Goal: Task Accomplishment & Management: Complete application form

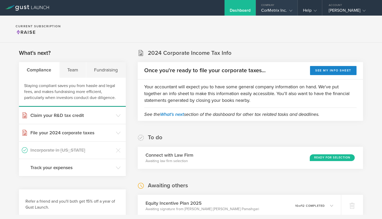
click at [291, 6] on div "Company" at bounding box center [276, 4] width 41 height 8
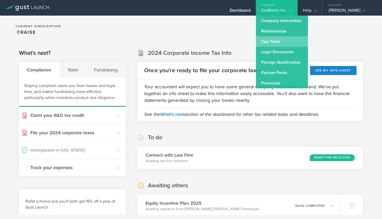
click at [273, 43] on link "Cap Table" at bounding box center [282, 41] width 52 height 10
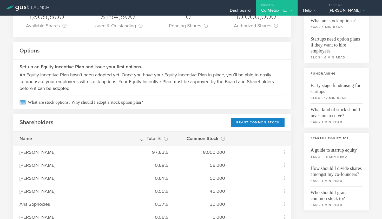
scroll to position [62, 0]
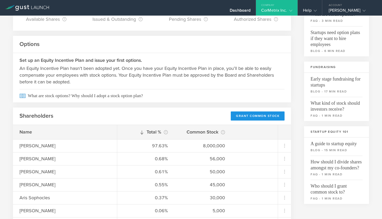
click at [240, 115] on div "Grant Common Stock" at bounding box center [258, 116] width 54 height 9
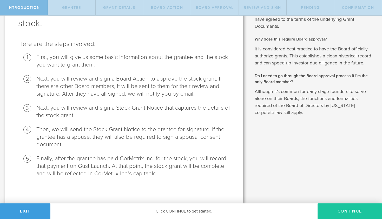
click at [332, 208] on button "Continue" at bounding box center [350, 212] width 64 height 16
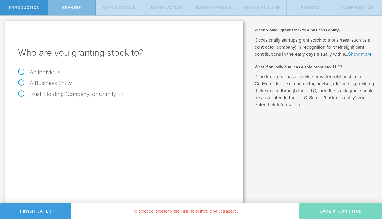
click at [34, 72] on label "An Individual" at bounding box center [40, 72] width 44 height 7
click at [3, 24] on input "An Individual" at bounding box center [1, 20] width 3 height 8
radio input "true"
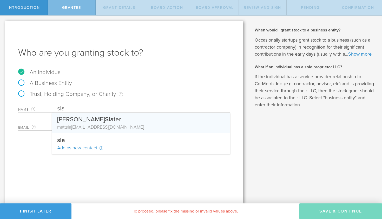
click at [70, 121] on div "Matthew Sla ter" at bounding box center [141, 118] width 168 height 11
type input "[PERSON_NAME]"
type input "[EMAIL_ADDRESS][DOMAIN_NAME]"
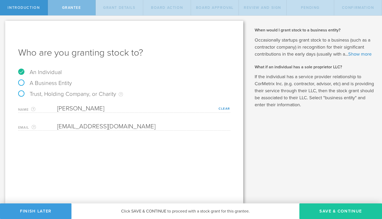
click at [313, 208] on button "Save & Continue" at bounding box center [340, 212] width 83 height 16
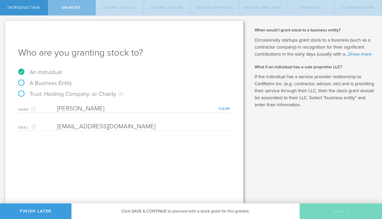
type input "48"
type input "12"
select select "none"
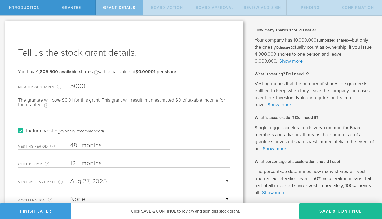
type input "5,000"
click at [85, 110] on div "The grantee will owe $0.05 for this grant. This grant will result in an estimat…" at bounding box center [124, 105] width 212 height 15
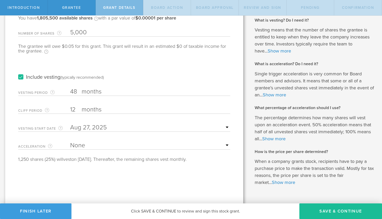
scroll to position [52, 0]
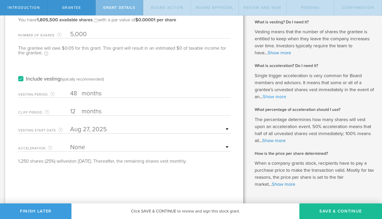
click at [285, 96] on link "Show more" at bounding box center [274, 97] width 23 height 6
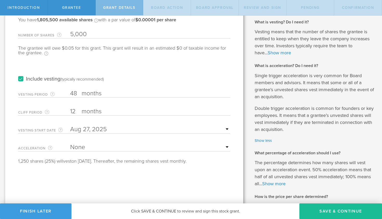
select select "double"
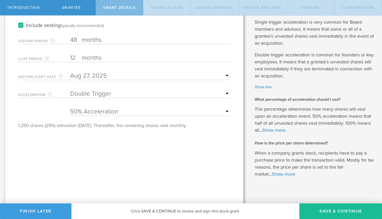
scroll to position [106, 0]
click at [272, 129] on link "Show more" at bounding box center [273, 130] width 23 height 6
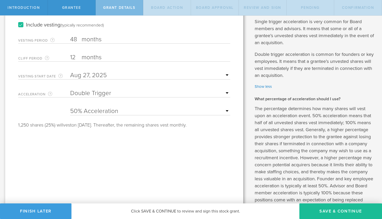
scroll to position [103, 0]
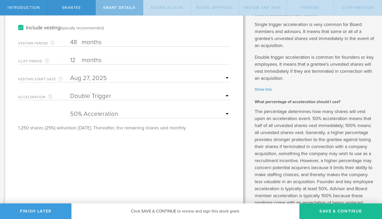
select select "75"
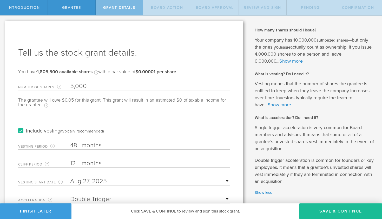
scroll to position [0, 0]
click at [326, 209] on button "Save & Continue" at bounding box center [340, 212] width 83 height 16
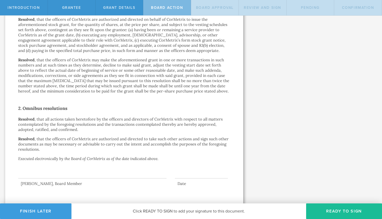
scroll to position [290, 0]
click at [324, 210] on button "Ready to Sign" at bounding box center [344, 212] width 76 height 16
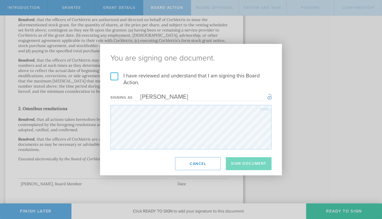
click at [114, 73] on label "I have reviewed and understand that I am signing this Board Action." at bounding box center [190, 80] width 161 height 14
click at [0, 0] on input "I have reviewed and understand that I am signing this Board Action." at bounding box center [0, 0] width 0 height 0
click at [238, 171] on footer "Sign Document Cancel" at bounding box center [191, 163] width 182 height 23
click at [238, 162] on button "Sign Document" at bounding box center [249, 163] width 46 height 13
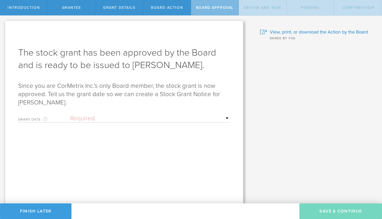
scroll to position [0, 0]
select select "uponGranteeSignature"
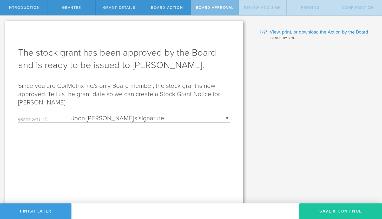
click at [328, 214] on button "Save & Continue" at bounding box center [340, 212] width 83 height 16
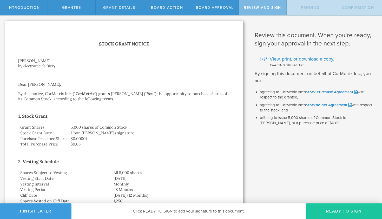
click at [326, 212] on button "Ready to Sign" at bounding box center [344, 212] width 76 height 16
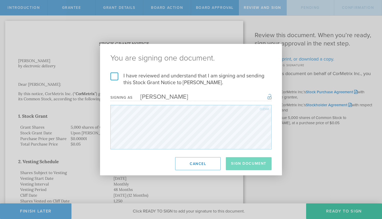
click at [114, 71] on h2 "You are signing one document." at bounding box center [191, 58] width 182 height 29
click at [114, 77] on label "I have reviewed and understand that I am signing and sending this Stock Grant N…" at bounding box center [190, 80] width 161 height 14
click at [0, 0] on input "I have reviewed and understand that I am signing and sending this Stock Grant N…" at bounding box center [0, 0] width 0 height 0
click at [241, 164] on button "Sign Document" at bounding box center [249, 163] width 46 height 13
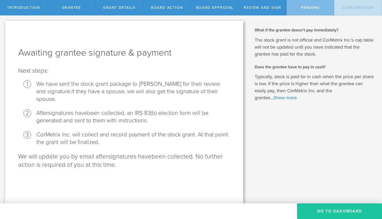
click at [324, 212] on button "Go To Dashboard" at bounding box center [339, 212] width 85 height 16
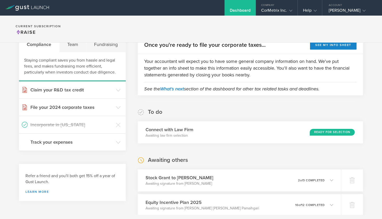
scroll to position [31, 0]
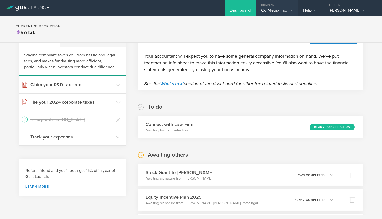
click at [284, 8] on div "CorMetrix Inc." at bounding box center [276, 12] width 31 height 8
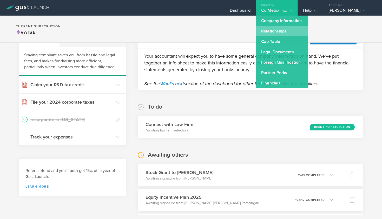
click at [276, 32] on link "Relationships" at bounding box center [282, 31] width 52 height 10
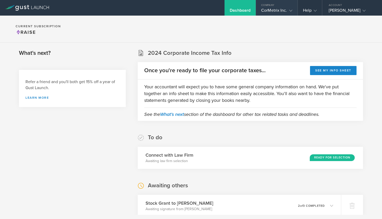
click at [285, 8] on div "CorMetrix Inc." at bounding box center [276, 12] width 31 height 8
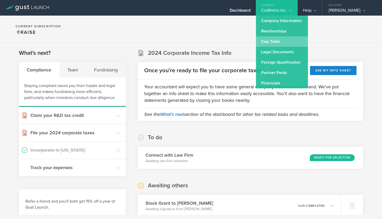
click at [276, 42] on link "Cap Table" at bounding box center [282, 41] width 52 height 10
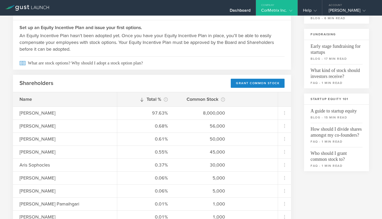
scroll to position [95, 0]
click at [257, 82] on div "Grant Common Stock" at bounding box center [258, 82] width 54 height 9
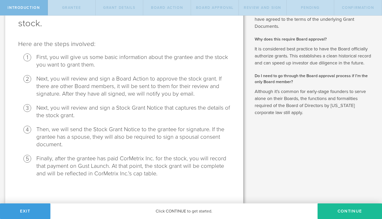
scroll to position [42, 0]
click at [347, 213] on button "Continue" at bounding box center [350, 212] width 64 height 16
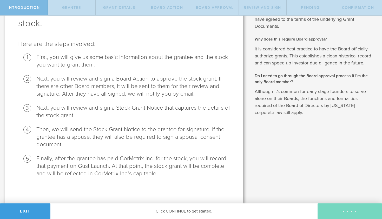
scroll to position [0, 0]
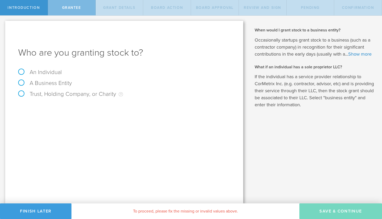
click at [39, 70] on label "An Individual" at bounding box center [40, 72] width 44 height 7
click at [3, 24] on input "An Individual" at bounding box center [1, 20] width 3 height 8
radio input "true"
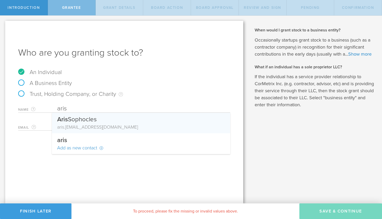
click at [66, 126] on div "aris .sophocles@gmail.com" at bounding box center [141, 127] width 168 height 7
type input "Aris Sophocles"
type input "[EMAIL_ADDRESS][DOMAIN_NAME]"
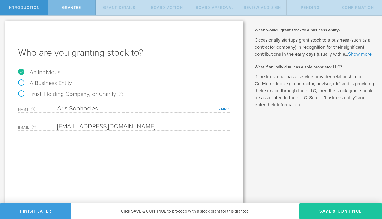
click at [316, 209] on button "Save & Continue" at bounding box center [340, 212] width 83 height 16
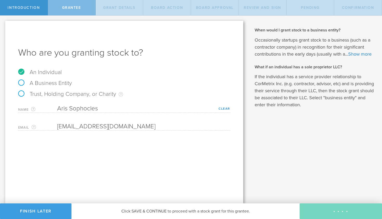
type input "48"
type input "12"
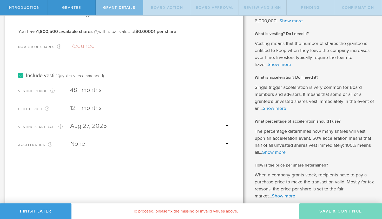
scroll to position [57, 0]
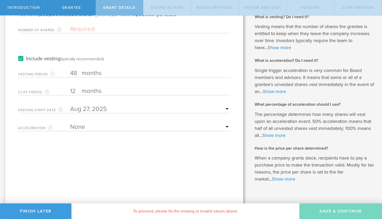
select select "double"
select select "75"
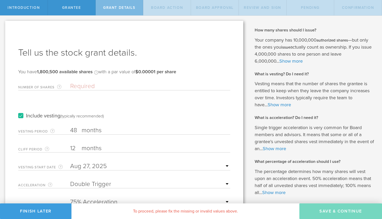
scroll to position [0, 0]
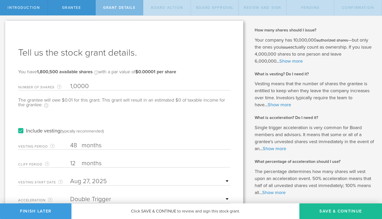
type input "10,000"
click at [319, 211] on button "Save & Continue" at bounding box center [340, 212] width 83 height 16
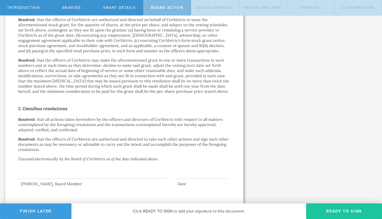
click at [326, 215] on button "Ready to Sign" at bounding box center [344, 212] width 76 height 16
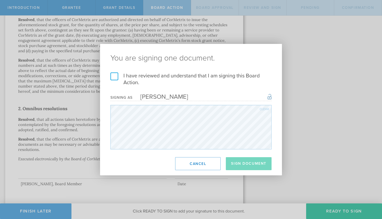
click at [113, 75] on label "I have reviewed and understand that I am signing this Board Action." at bounding box center [190, 80] width 161 height 14
click at [0, 0] on input "I have reviewed and understand that I am signing this Board Action." at bounding box center [0, 0] width 0 height 0
click at [246, 163] on button "Sign Document" at bounding box center [249, 163] width 46 height 13
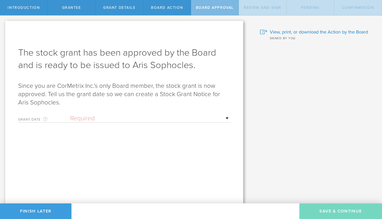
select select "uponGranteeSignature"
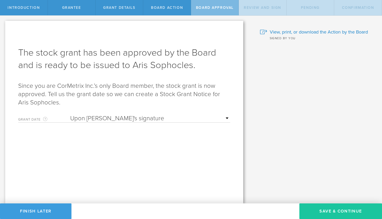
click at [319, 211] on button "Save & Continue" at bounding box center [340, 212] width 83 height 16
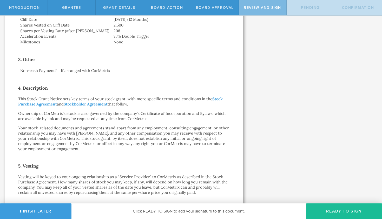
scroll to position [176, 0]
click at [339, 213] on button "Ready to Sign" at bounding box center [344, 212] width 76 height 16
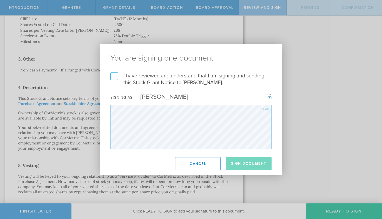
click at [116, 79] on label "I have reviewed and understand that I am signing and sending this Stock Grant N…" at bounding box center [190, 80] width 161 height 14
click at [0, 0] on input "I have reviewed and understand that I am signing and sending this Stock Grant N…" at bounding box center [0, 0] width 0 height 0
click at [244, 166] on button "Sign Document" at bounding box center [249, 163] width 46 height 13
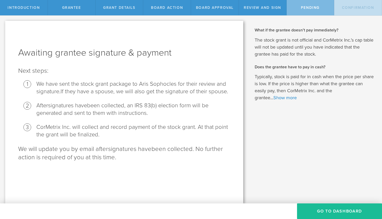
scroll to position [0, 0]
click at [323, 214] on button "Go To Dashboard" at bounding box center [339, 212] width 85 height 16
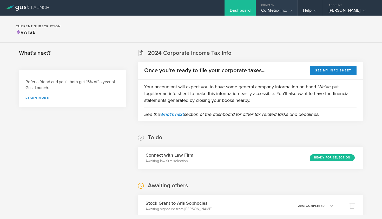
click at [287, 10] on gust-icon at bounding box center [289, 10] width 5 height 5
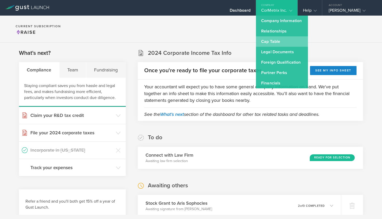
click at [273, 39] on link "Cap Table" at bounding box center [282, 41] width 52 height 10
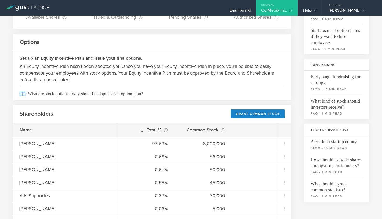
scroll to position [94, 0]
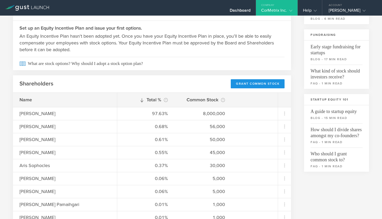
click at [256, 83] on div "Grant Common Stock" at bounding box center [258, 83] width 54 height 9
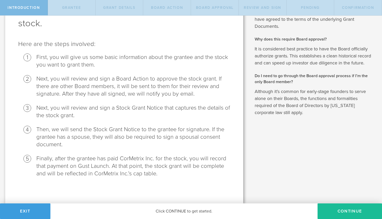
scroll to position [42, 0]
click at [353, 215] on button "Continue" at bounding box center [350, 212] width 64 height 16
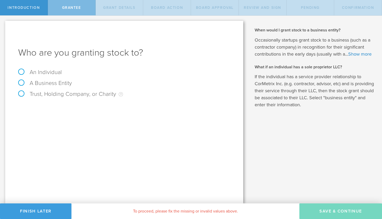
scroll to position [0, 0]
click at [32, 69] on div "Who are you granting stock to? An Individual A Business Entity Trust, Holding C…" at bounding box center [124, 112] width 238 height 183
click at [30, 72] on label "An Individual" at bounding box center [40, 72] width 44 height 7
click at [3, 24] on input "An Individual" at bounding box center [1, 20] width 3 height 8
radio input "true"
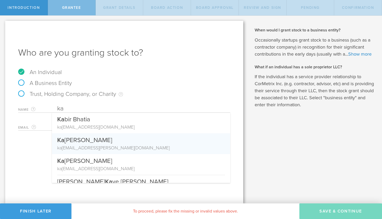
click at [77, 144] on div "Ka [PERSON_NAME]" at bounding box center [141, 138] width 168 height 11
type input "[PERSON_NAME]"
type input "[PERSON_NAME][EMAIL_ADDRESS][PERSON_NAME][DOMAIN_NAME]"
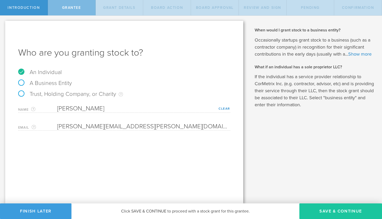
click at [331, 214] on button "Save & Continue" at bounding box center [340, 212] width 83 height 16
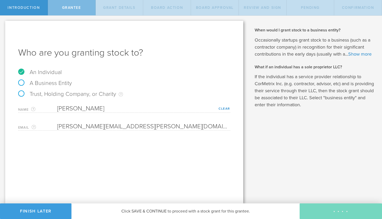
type input "48"
type input "12"
select select "none"
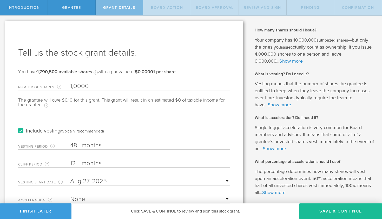
type input "10,000"
click at [109, 115] on div "Include vesting (typically recommended)" at bounding box center [124, 126] width 212 height 26
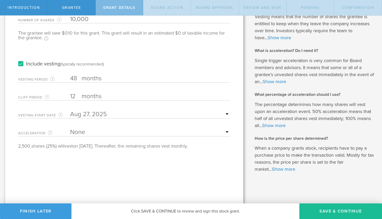
scroll to position [67, 0]
select select "double"
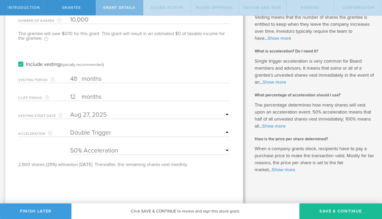
select select "75"
click at [326, 212] on button "Save & Continue" at bounding box center [340, 212] width 83 height 16
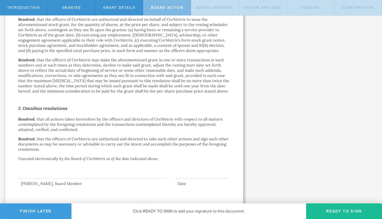
scroll to position [290, 0]
click at [330, 211] on button "Ready to Sign" at bounding box center [344, 212] width 76 height 16
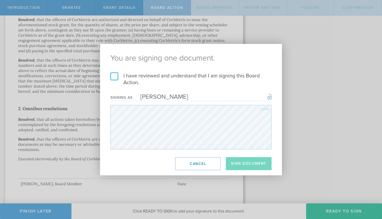
click at [113, 73] on label "I have reviewed and understand that I am signing this Board Action." at bounding box center [190, 80] width 161 height 14
click at [0, 0] on input "I have reviewed and understand that I am signing this Board Action." at bounding box center [0, 0] width 0 height 0
click at [260, 162] on button "Sign Document" at bounding box center [249, 163] width 46 height 13
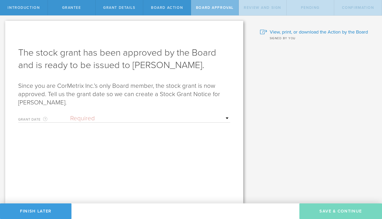
scroll to position [0, 0]
select select "uponGranteeSignature"
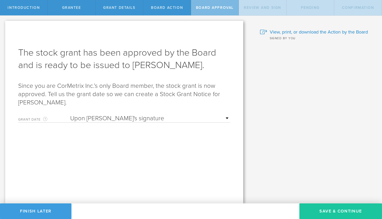
click at [331, 211] on button "Save & Continue" at bounding box center [340, 212] width 83 height 16
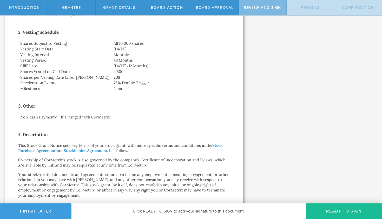
scroll to position [149, 0]
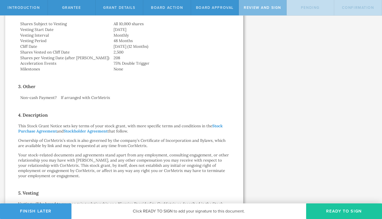
click at [343, 208] on button "Ready to Sign" at bounding box center [344, 212] width 76 height 16
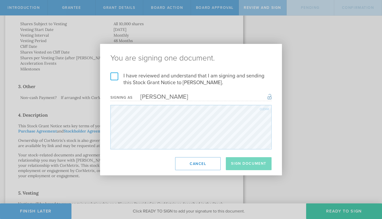
click at [113, 78] on label "I have reviewed and understand that I am signing and sending this Stock Grant N…" at bounding box center [190, 80] width 161 height 14
click at [0, 0] on input "I have reviewed and understand that I am signing and sending this Stock Grant N…" at bounding box center [0, 0] width 0 height 0
click at [237, 165] on button "Sign Document" at bounding box center [249, 163] width 46 height 13
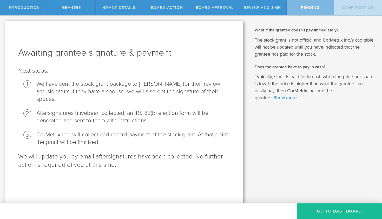
scroll to position [0, 0]
click at [321, 212] on button "Go To Dashboard" at bounding box center [339, 212] width 85 height 16
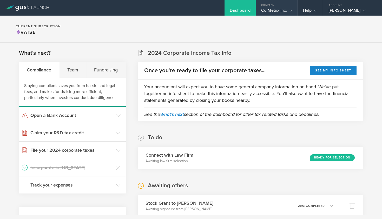
click at [276, 15] on div "CorMetrix Inc." at bounding box center [276, 12] width 31 height 8
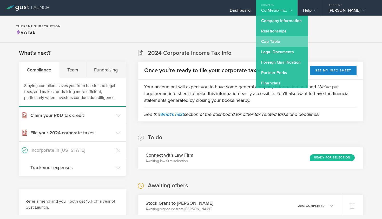
click at [272, 40] on link "Cap Table" at bounding box center [282, 41] width 52 height 10
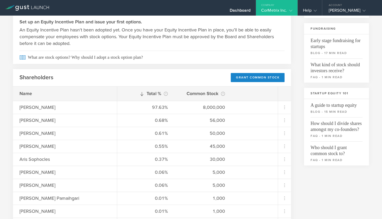
scroll to position [127, 0]
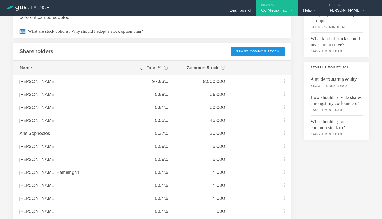
click at [265, 50] on div "Grant Common Stock" at bounding box center [258, 51] width 54 height 9
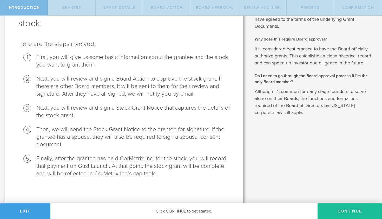
scroll to position [42, 0]
click at [343, 214] on button "Continue" at bounding box center [350, 212] width 64 height 16
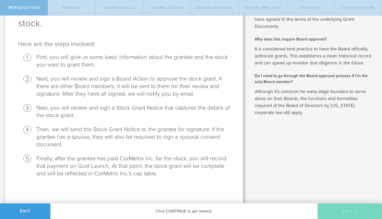
scroll to position [0, 0]
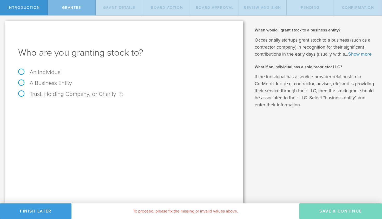
click at [39, 72] on label "An Individual" at bounding box center [40, 72] width 44 height 7
click at [3, 24] on input "An Individual" at bounding box center [1, 20] width 3 height 8
radio input "true"
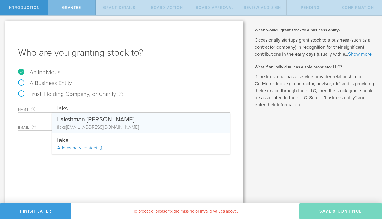
click at [76, 121] on div "Laks hman [PERSON_NAME]" at bounding box center [141, 118] width 168 height 11
type input "[PERSON_NAME]"
type input "[EMAIL_ADDRESS][DOMAIN_NAME]"
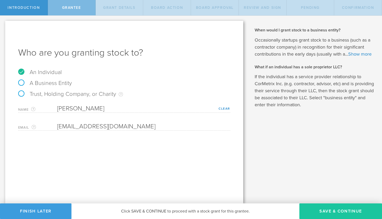
click at [337, 209] on button "Save & Continue" at bounding box center [340, 212] width 83 height 16
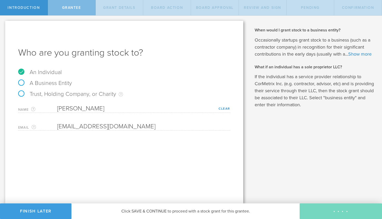
type input "48"
type input "12"
select select "none"
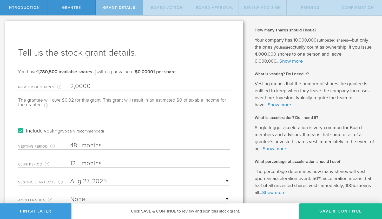
type input "20,000"
click at [111, 115] on div "Include vesting (typically recommended)" at bounding box center [124, 126] width 212 height 26
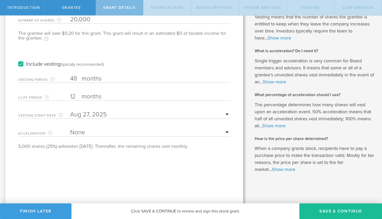
scroll to position [67, 0]
select select "double"
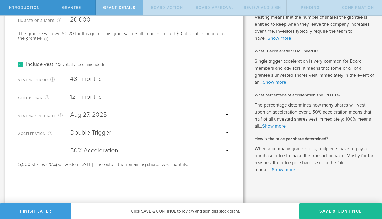
select select "75"
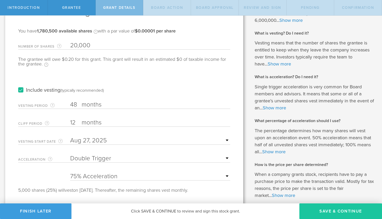
click at [324, 211] on button "Save & Continue" at bounding box center [340, 212] width 83 height 16
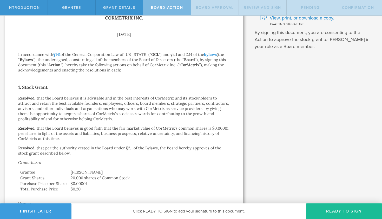
scroll to position [46, 0]
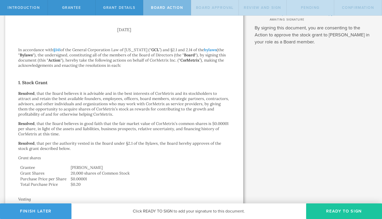
click at [323, 207] on button "Ready to Sign" at bounding box center [344, 212] width 76 height 16
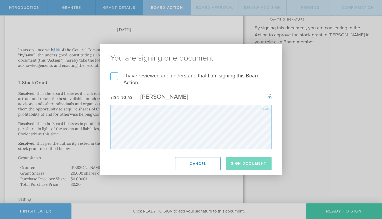
click at [116, 76] on label "I have reviewed and understand that I am signing this Board Action." at bounding box center [190, 80] width 161 height 14
click at [0, 0] on input "I have reviewed and understand that I am signing this Board Action." at bounding box center [0, 0] width 0 height 0
click at [236, 161] on button "Sign Document" at bounding box center [249, 163] width 46 height 13
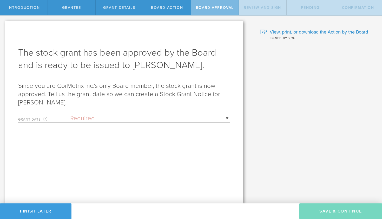
scroll to position [0, 0]
select select "uponGranteeSignature"
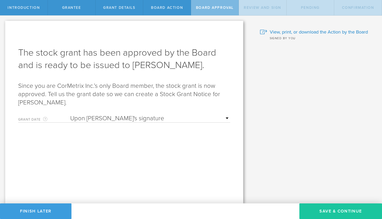
click at [329, 213] on button "Save & Continue" at bounding box center [340, 212] width 83 height 16
click at [318, 211] on button "Save & Continue" at bounding box center [340, 212] width 83 height 16
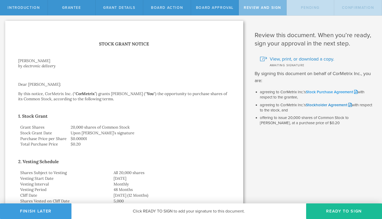
click at [326, 93] on link "Stock Purchase Agreement" at bounding box center [332, 92] width 52 height 5
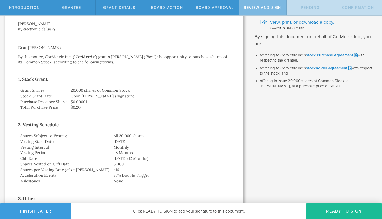
scroll to position [50, 0]
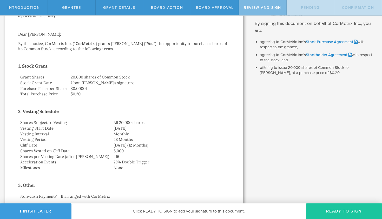
click at [336, 211] on button "Ready to Sign" at bounding box center [344, 212] width 76 height 16
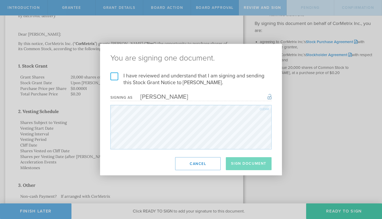
click at [119, 76] on label "I have reviewed and understand that I am signing and sending this Stock Grant N…" at bounding box center [190, 80] width 161 height 14
click at [0, 0] on input "I have reviewed and understand that I am signing and sending this Stock Grant N…" at bounding box center [0, 0] width 0 height 0
click at [241, 160] on button "Sign Document" at bounding box center [249, 163] width 46 height 13
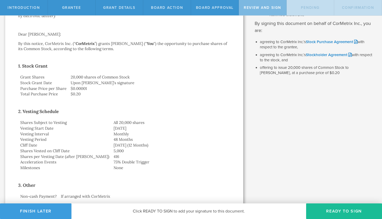
scroll to position [0, 0]
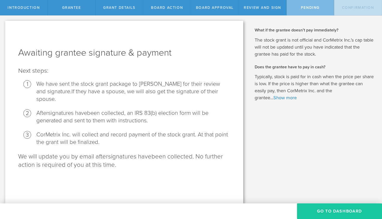
click at [317, 206] on button "Go To Dashboard" at bounding box center [339, 212] width 85 height 16
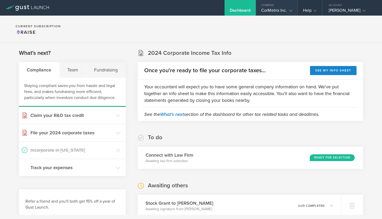
click at [291, 14] on div "CorMetrix Inc." at bounding box center [276, 12] width 31 height 8
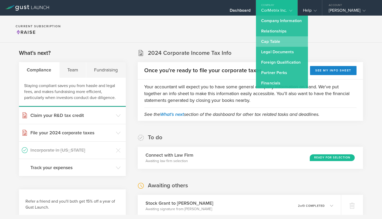
click at [282, 37] on link "Cap Table" at bounding box center [282, 41] width 52 height 10
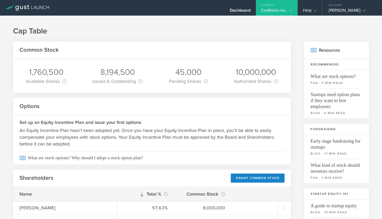
click at [291, 11] on icon at bounding box center [290, 10] width 3 height 3
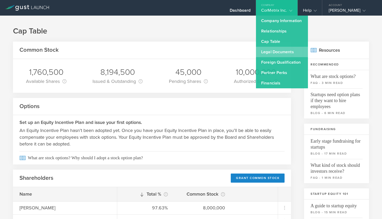
click at [271, 53] on link "Legal Documents" at bounding box center [282, 52] width 52 height 10
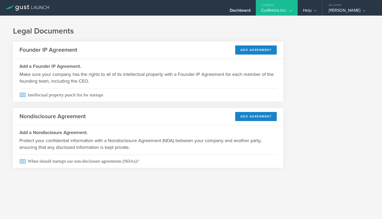
click at [295, 11] on div "CorMetrix Inc." at bounding box center [276, 12] width 41 height 8
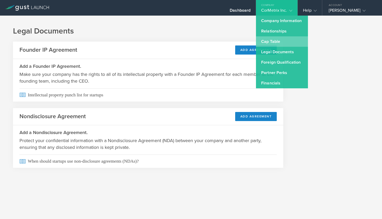
click at [277, 40] on link "Cap Table" at bounding box center [282, 41] width 52 height 10
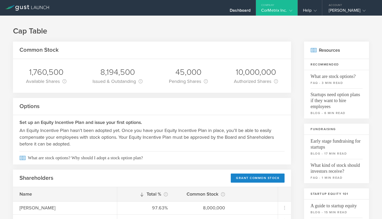
click at [288, 9] on gust-icon at bounding box center [289, 10] width 5 height 5
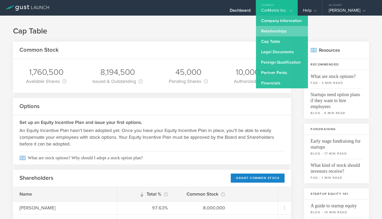
click at [274, 29] on link "Relationships" at bounding box center [282, 31] width 52 height 10
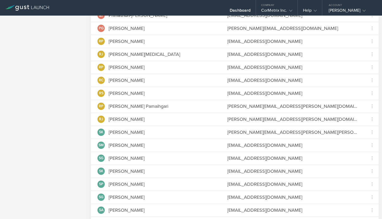
scroll to position [782, 0]
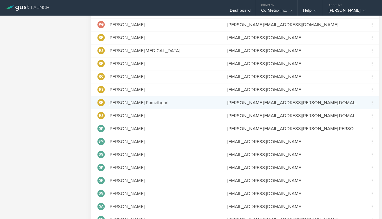
click at [101, 103] on span "RP" at bounding box center [101, 103] width 5 height 4
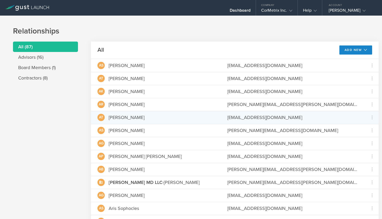
scroll to position [0, 0]
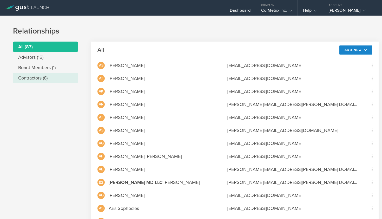
click at [37, 77] on li "Contractors (8)" at bounding box center [45, 78] width 65 height 10
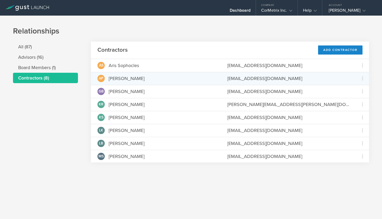
click at [127, 81] on div "Arun Purohit" at bounding box center [127, 78] width 36 height 7
click at [128, 78] on div "Arun Purohit" at bounding box center [127, 78] width 36 height 7
click at [363, 78] on icon at bounding box center [362, 78] width 6 height 6
click at [340, 50] on md-backdrop at bounding box center [191, 109] width 382 height 219
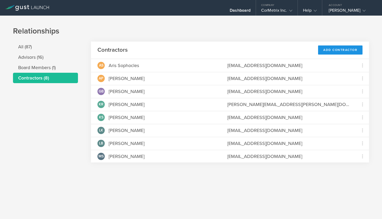
click at [337, 50] on div "Add Contractor" at bounding box center [340, 49] width 44 height 9
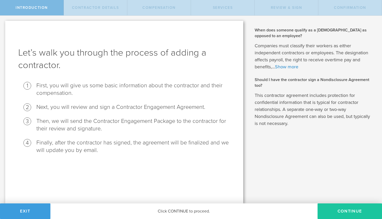
click at [339, 211] on button "Continue" at bounding box center [350, 212] width 64 height 16
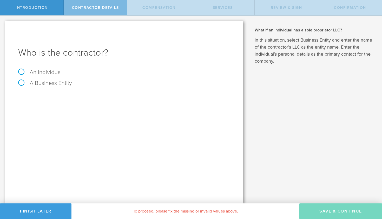
click at [48, 72] on label "An Individual" at bounding box center [40, 72] width 44 height 7
click at [3, 24] on input "An Individual" at bounding box center [1, 20] width 3 height 8
radio input "true"
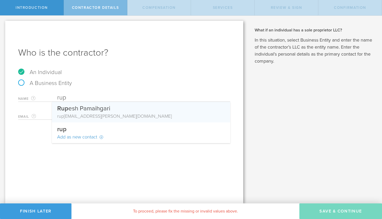
click at [77, 117] on div "rup [EMAIL_ADDRESS][PERSON_NAME][DOMAIN_NAME]" at bounding box center [141, 116] width 168 height 7
type input "[PERSON_NAME] Pamaihgari"
type input "[PERSON_NAME][EMAIL_ADDRESS][PERSON_NAME][DOMAIN_NAME]"
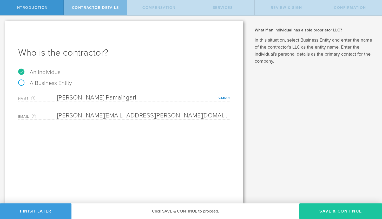
click at [329, 211] on button "Save & Continue" at bounding box center [340, 212] width 83 height 16
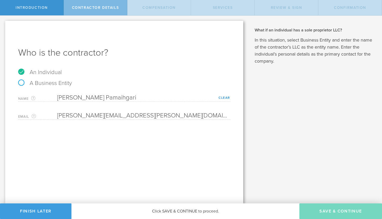
select select "none"
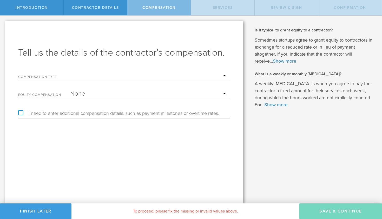
click at [146, 71] on div "Compensation Type Hourly Daily Weekly [MEDICAL_DATA] Monthly [MEDICAL_DATA] Pro…" at bounding box center [124, 74] width 212 height 11
select select "noCash"
select select "stock"
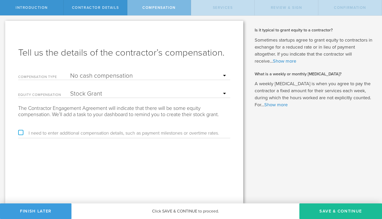
click at [21, 131] on label "I need to enter additional compensation details, such as payment milestones or …" at bounding box center [118, 133] width 201 height 5
click at [3, 24] on input "I need to enter additional compensation details, such as payment milestones or …" at bounding box center [1, 20] width 3 height 8
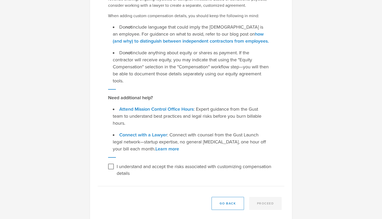
scroll to position [87, 0]
click at [222, 199] on button "Go Back" at bounding box center [228, 203] width 32 height 13
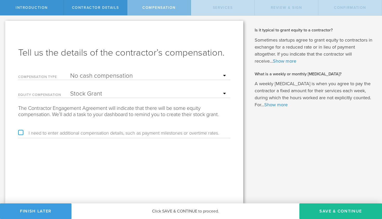
click at [22, 131] on label "I need to enter additional compensation details, such as payment milestones or …" at bounding box center [118, 133] width 201 height 5
click at [3, 24] on input "I need to enter additional compensation details, such as payment milestones or …" at bounding box center [1, 20] width 3 height 8
checkbox input "true"
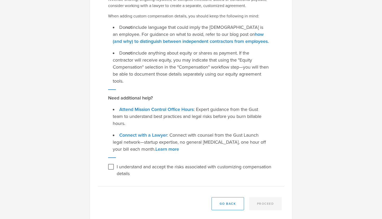
click at [112, 163] on input "I understand and accept the risks associated with customizing compensation deta…" at bounding box center [111, 167] width 8 height 8
checkbox input "true"
click at [253, 197] on button "Proceed" at bounding box center [265, 203] width 33 height 13
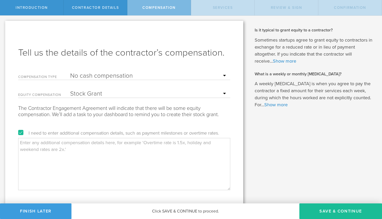
click at [90, 142] on textarea at bounding box center [124, 164] width 212 height 52
click at [20, 131] on label "I need to enter additional compensation details, such as payment milestones or …" at bounding box center [118, 133] width 201 height 5
click at [3, 24] on input "I need to enter additional compensation details, such as payment milestones or …" at bounding box center [1, 20] width 3 height 8
checkbox input "false"
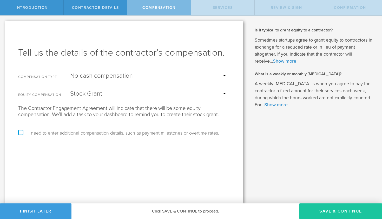
click at [331, 214] on button "Save & Continue" at bounding box center [340, 212] width 83 height 16
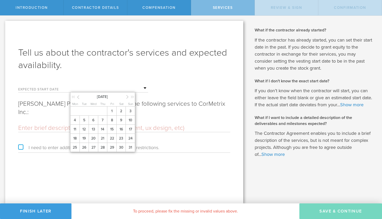
click at [112, 89] on input "text" at bounding box center [109, 88] width 78 height 8
click at [94, 149] on span "27" at bounding box center [93, 147] width 9 height 9
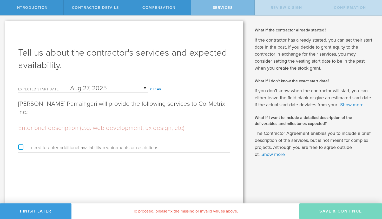
click at [92, 124] on input "text" at bounding box center [124, 128] width 212 height 8
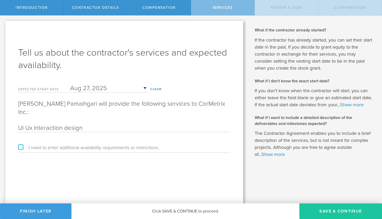
type input "Ui Ux Interaction design"
click at [330, 208] on button "Save & Continue" at bounding box center [340, 212] width 83 height 16
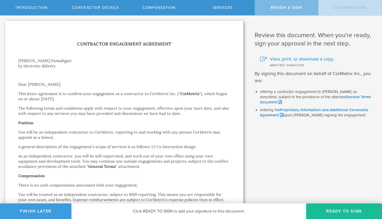
scroll to position [0, 0]
click at [348, 213] on button "Ready to Sign" at bounding box center [344, 212] width 76 height 16
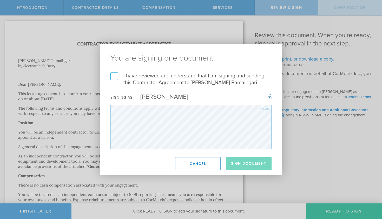
click at [114, 77] on label "I have reviewed and understand that I am signing and sending this Contractor Ag…" at bounding box center [190, 80] width 161 height 14
click at [0, 0] on input "I have reviewed and understand that I am signing and sending this Contractor Ag…" at bounding box center [0, 0] width 0 height 0
click at [235, 165] on button "Sign Document" at bounding box center [249, 163] width 46 height 13
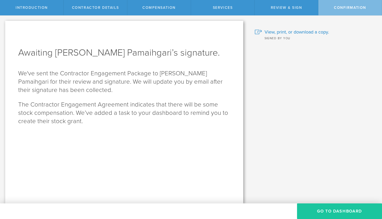
click at [317, 213] on button "Go To Dashboard" at bounding box center [339, 212] width 85 height 16
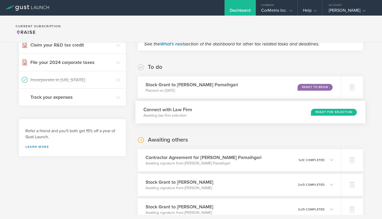
scroll to position [71, 0]
click at [309, 85] on div "Ready to Begin" at bounding box center [317, 87] width 36 height 7
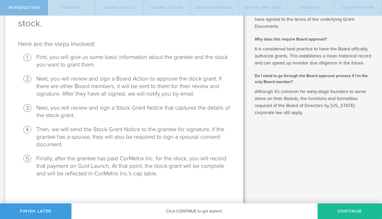
scroll to position [42, 0]
click at [337, 213] on button "Continue" at bounding box center [350, 212] width 64 height 16
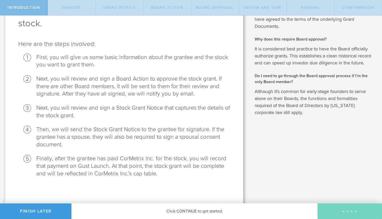
radio input "true"
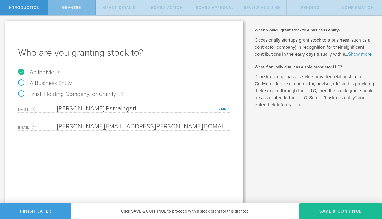
scroll to position [0, 0]
click at [323, 215] on button "Save & Continue" at bounding box center [340, 212] width 83 height 16
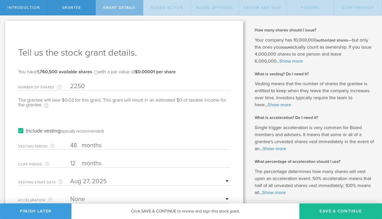
type input "2,250"
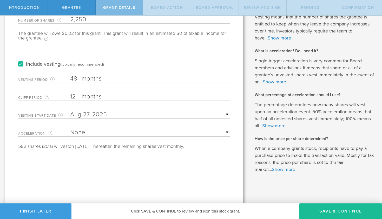
scroll to position [67, 0]
click at [120, 95] on label "months" at bounding box center [108, 97] width 52 height 9
click at [120, 95] on input "12" at bounding box center [150, 97] width 160 height 8
click at [74, 97] on input "12" at bounding box center [150, 97] width 160 height 8
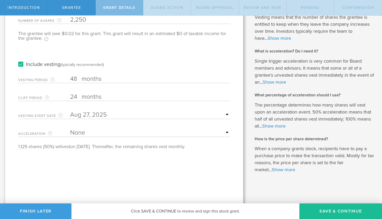
type input "24"
click at [87, 158] on div "Tell us the stock grant details. You have 1,760,500 available shares Available …" at bounding box center [124, 79] width 238 height 250
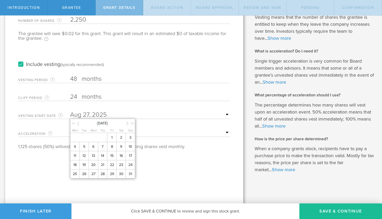
click at [228, 114] on input "text" at bounding box center [150, 115] width 160 height 8
click at [125, 125] on div "August 2025" at bounding box center [102, 123] width 65 height 8
click at [127, 124] on icon at bounding box center [127, 123] width 2 height 6
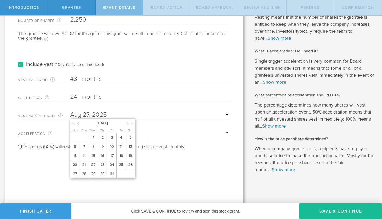
click at [127, 124] on icon at bounding box center [127, 123] width 2 height 6
click at [128, 124] on icon at bounding box center [127, 123] width 2 height 6
click at [101, 142] on span "1" at bounding box center [102, 137] width 9 height 9
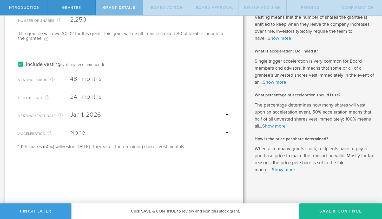
click at [128, 172] on div "Tell us the stock grant details. You have 1,760,500 available shares Available …" at bounding box center [124, 79] width 238 height 250
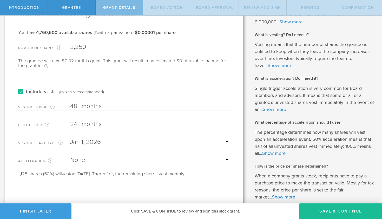
scroll to position [40, 0]
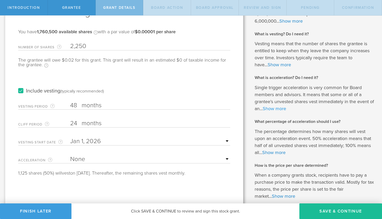
click at [280, 107] on link "Show more" at bounding box center [274, 109] width 23 height 6
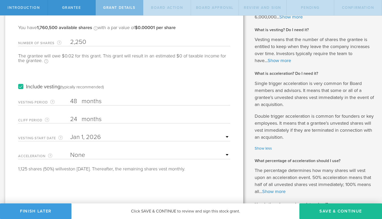
scroll to position [45, 0]
select select "double"
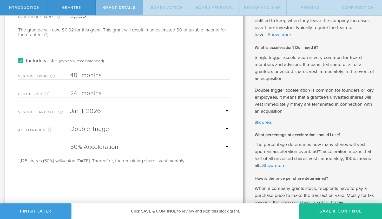
scroll to position [80, 0]
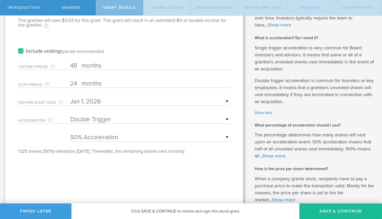
select select "25"
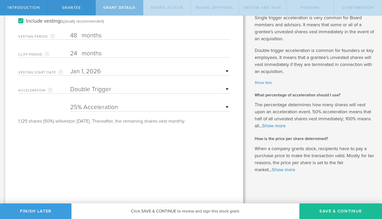
scroll to position [110, 0]
click at [321, 215] on button "Save & Continue" at bounding box center [340, 212] width 83 height 16
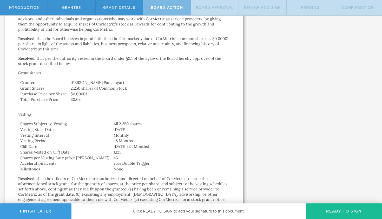
scroll to position [167, 0]
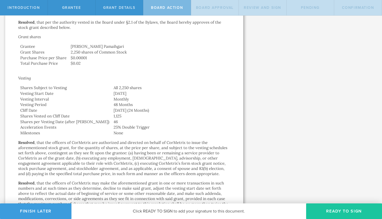
click at [346, 212] on button "Ready to Sign" at bounding box center [344, 212] width 76 height 16
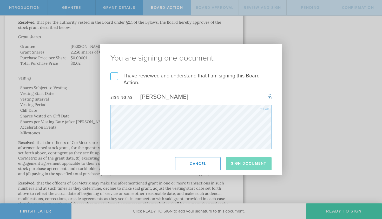
click at [113, 79] on label "I have reviewed and understand that I am signing this Board Action." at bounding box center [190, 80] width 161 height 14
click at [0, 0] on input "I have reviewed and understand that I am signing this Board Action." at bounding box center [0, 0] width 0 height 0
click at [241, 164] on button "Sign Document" at bounding box center [249, 163] width 46 height 13
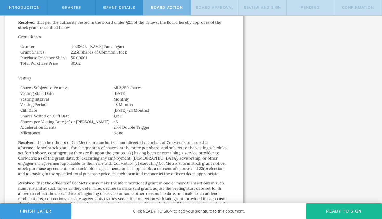
scroll to position [0, 0]
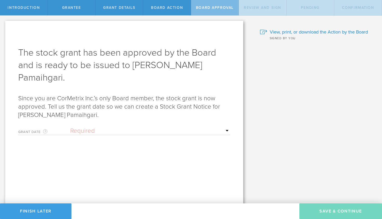
select select "setByFounder"
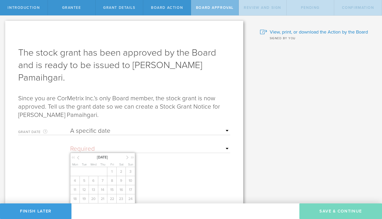
click at [95, 145] on input "text" at bounding box center [150, 149] width 160 height 8
click at [127, 154] on icon at bounding box center [127, 157] width 2 height 6
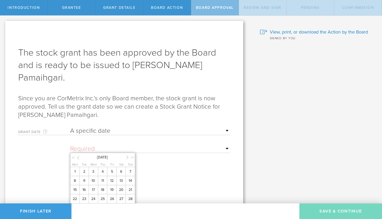
click at [127, 154] on icon at bounding box center [127, 157] width 2 height 6
click at [101, 167] on span "1" at bounding box center [102, 171] width 9 height 9
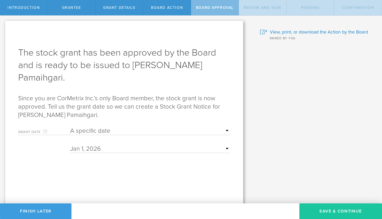
click at [329, 212] on button "Save & Continue" at bounding box center [340, 212] width 83 height 16
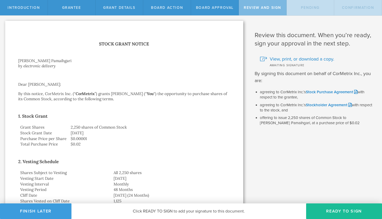
scroll to position [14, 0]
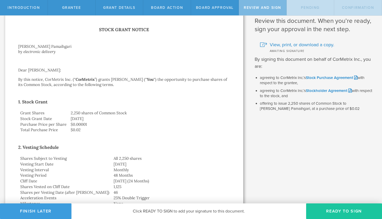
click at [325, 211] on button "Ready to Sign" at bounding box center [344, 212] width 76 height 16
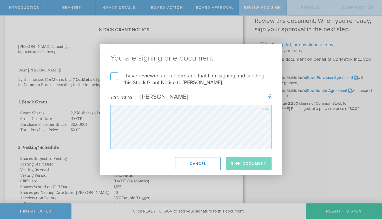
click at [111, 74] on label "I have reviewed and understand that I am signing and sending this Stock Grant N…" at bounding box center [190, 80] width 161 height 14
click at [0, 0] on input "I have reviewed and understand that I am signing and sending this Stock Grant N…" at bounding box center [0, 0] width 0 height 0
click at [247, 165] on button "Sign Document" at bounding box center [249, 163] width 46 height 13
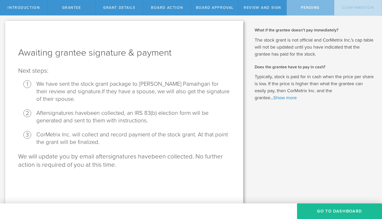
scroll to position [0, 0]
click at [336, 214] on button "Go To Dashboard" at bounding box center [339, 212] width 85 height 16
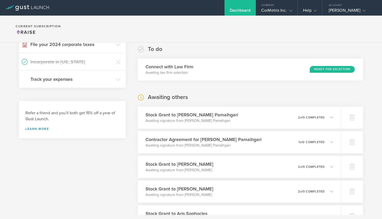
scroll to position [96, 0]
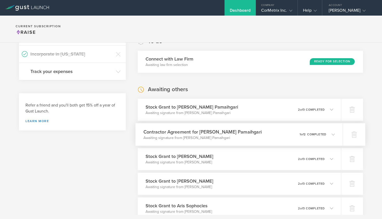
click at [332, 134] on icon at bounding box center [333, 134] width 3 height 3
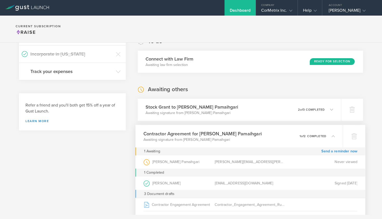
click at [332, 134] on icon at bounding box center [330, 136] width 9 height 5
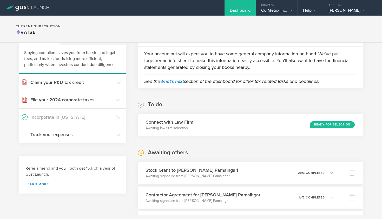
scroll to position [0, 0]
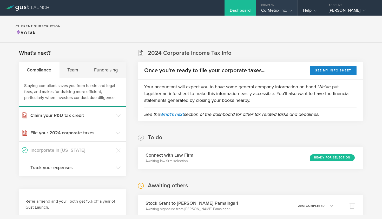
click at [284, 8] on div "CorMetrix Inc." at bounding box center [276, 12] width 31 height 8
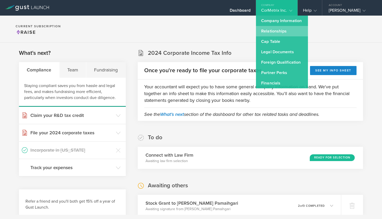
click at [276, 31] on link "Relationships" at bounding box center [282, 31] width 52 height 10
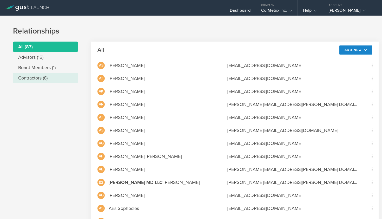
click at [24, 76] on li "Contractors (8)" at bounding box center [45, 78] width 65 height 10
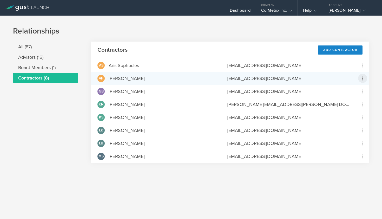
click at [362, 78] on icon at bounding box center [362, 78] width 6 height 6
click at [352, 91] on div "Grant Common Stock" at bounding box center [346, 92] width 40 height 6
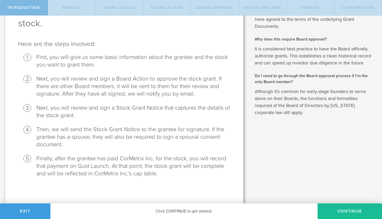
scroll to position [42, 0]
click at [359, 211] on button "Continue" at bounding box center [350, 212] width 64 height 16
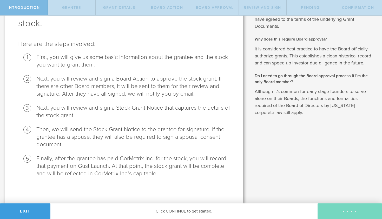
radio input "true"
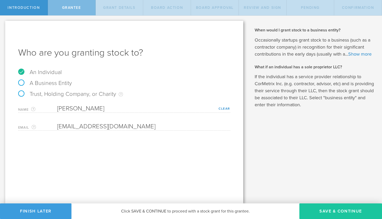
click at [337, 215] on button "Save & Continue" at bounding box center [340, 212] width 83 height 16
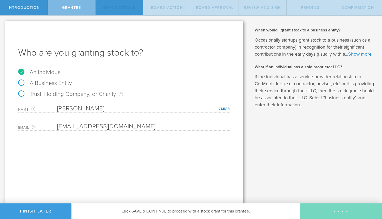
type input "48"
type input "12"
select select "none"
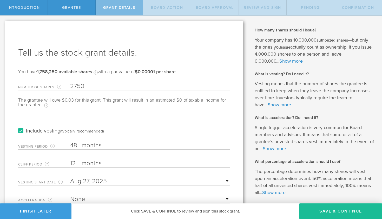
type input "2,750"
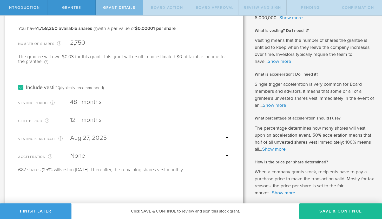
scroll to position [48, 0]
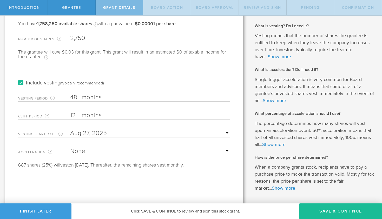
click at [73, 115] on input "12" at bounding box center [150, 116] width 160 height 8
type input "24"
click at [132, 131] on input "text" at bounding box center [150, 133] width 160 height 8
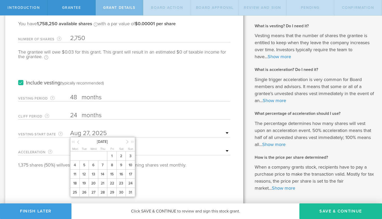
click at [126, 141] on div "August 2025" at bounding box center [102, 142] width 65 height 8
click at [127, 141] on icon at bounding box center [127, 142] width 2 height 6
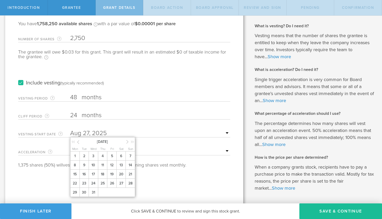
click at [128, 141] on icon at bounding box center [127, 142] width 2 height 6
click at [101, 161] on span "1" at bounding box center [102, 156] width 9 height 9
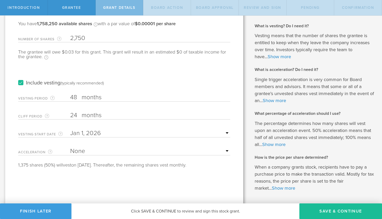
select select "double"
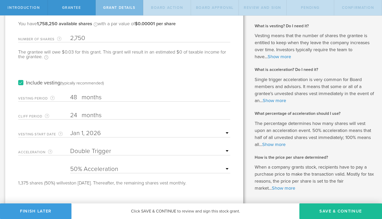
select select "25"
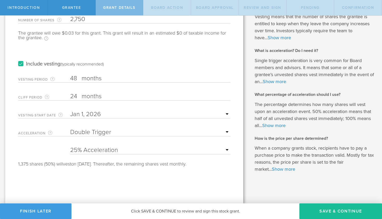
scroll to position [67, 0]
click at [330, 210] on button "Save & Continue" at bounding box center [340, 212] width 83 height 16
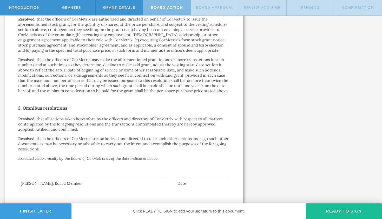
scroll to position [290, 0]
click at [327, 212] on button "Ready to Sign" at bounding box center [344, 212] width 76 height 16
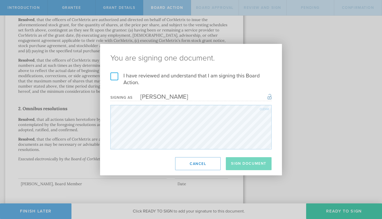
click at [114, 80] on label "I have reviewed and understand that I am signing this Board Action." at bounding box center [190, 80] width 161 height 14
click at [0, 0] on input "I have reviewed and understand that I am signing this Board Action." at bounding box center [0, 0] width 0 height 0
click at [241, 165] on button "Sign Document" at bounding box center [249, 163] width 46 height 13
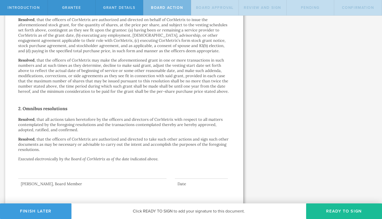
scroll to position [0, 0]
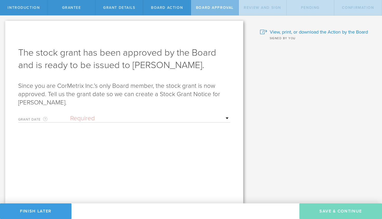
select select "setByFounder"
click at [118, 133] on input "text" at bounding box center [150, 137] width 160 height 8
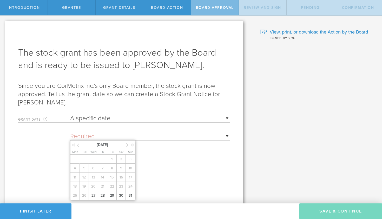
click at [127, 145] on icon at bounding box center [127, 145] width 2 height 6
click at [127, 146] on icon at bounding box center [127, 145] width 2 height 6
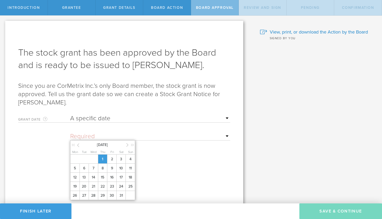
click at [99, 162] on span "1" at bounding box center [102, 159] width 9 height 9
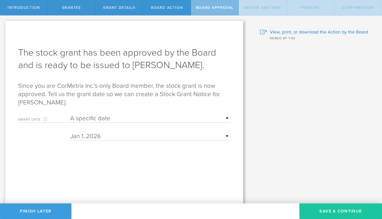
click at [322, 209] on button "Save & Continue" at bounding box center [340, 212] width 83 height 16
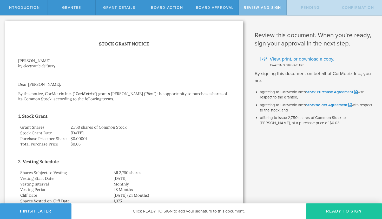
click at [325, 211] on button "Ready to Sign" at bounding box center [344, 212] width 76 height 16
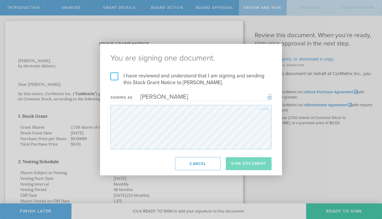
click at [112, 74] on label "I have reviewed and understand that I am signing and sending this Stock Grant N…" at bounding box center [190, 80] width 161 height 14
click at [0, 0] on input "I have reviewed and understand that I am signing and sending this Stock Grant N…" at bounding box center [0, 0] width 0 height 0
click at [233, 160] on button "Sign Document" at bounding box center [249, 163] width 46 height 13
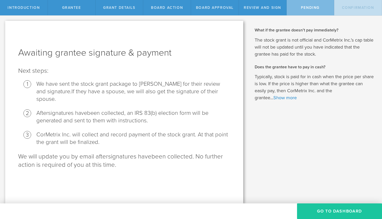
click at [319, 208] on button "Go To Dashboard" at bounding box center [339, 212] width 85 height 16
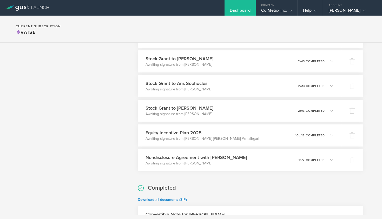
scroll to position [244, 0]
click at [330, 135] on icon at bounding box center [330, 135] width 9 height 5
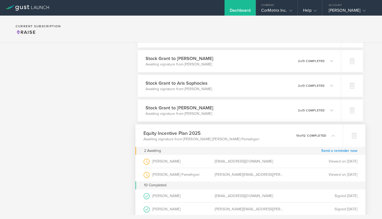
click at [330, 151] on link "Send a reminder now" at bounding box center [339, 151] width 36 height 8
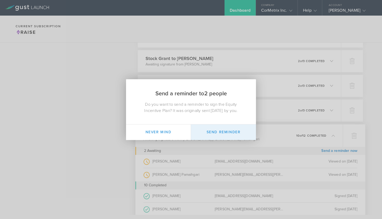
click at [217, 135] on button "Send Reminder" at bounding box center [223, 133] width 65 height 16
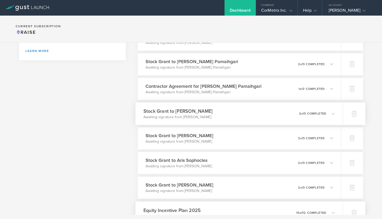
scroll to position [162, 0]
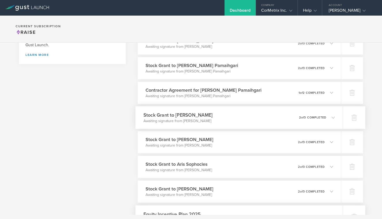
click at [331, 118] on icon at bounding box center [330, 117] width 9 height 5
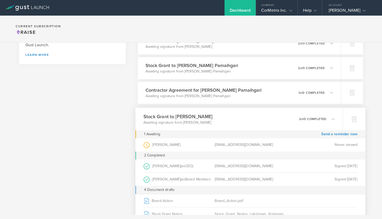
click at [331, 118] on icon at bounding box center [330, 118] width 9 height 5
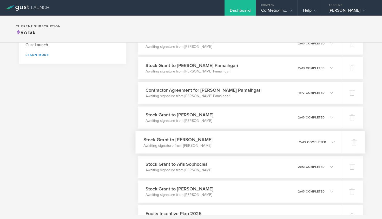
click at [331, 140] on div "0 undeliverable 2 of 3 completed" at bounding box center [317, 142] width 36 height 9
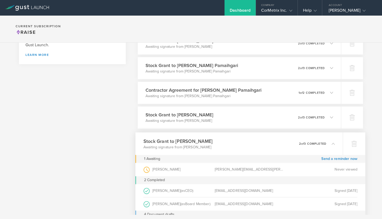
click at [331, 140] on div "0 undeliverable 2 of 3 completed" at bounding box center [317, 143] width 36 height 9
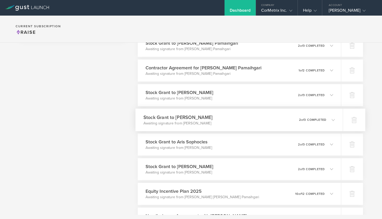
scroll to position [192, 0]
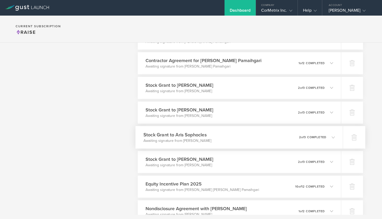
click at [331, 136] on icon at bounding box center [330, 137] width 9 height 5
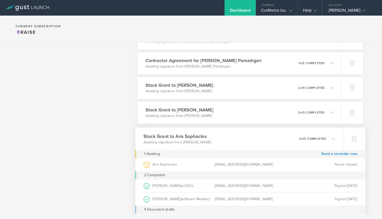
click at [331, 136] on div "0 undeliverable 2 of 3 completed" at bounding box center [317, 138] width 36 height 9
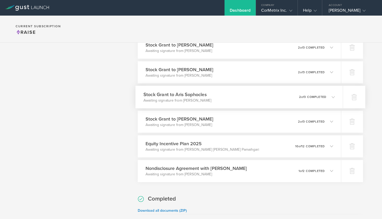
scroll to position [236, 0]
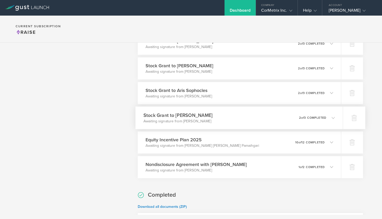
click at [333, 120] on div "0 undeliverable 2 of 3 completed" at bounding box center [317, 117] width 36 height 9
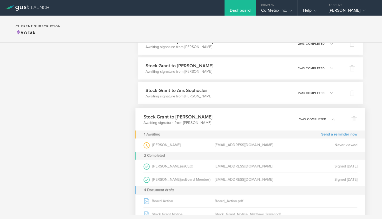
click at [333, 120] on icon at bounding box center [333, 118] width 3 height 3
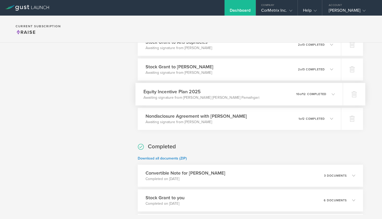
scroll to position [342, 0]
